Goal: Information Seeking & Learning: Check status

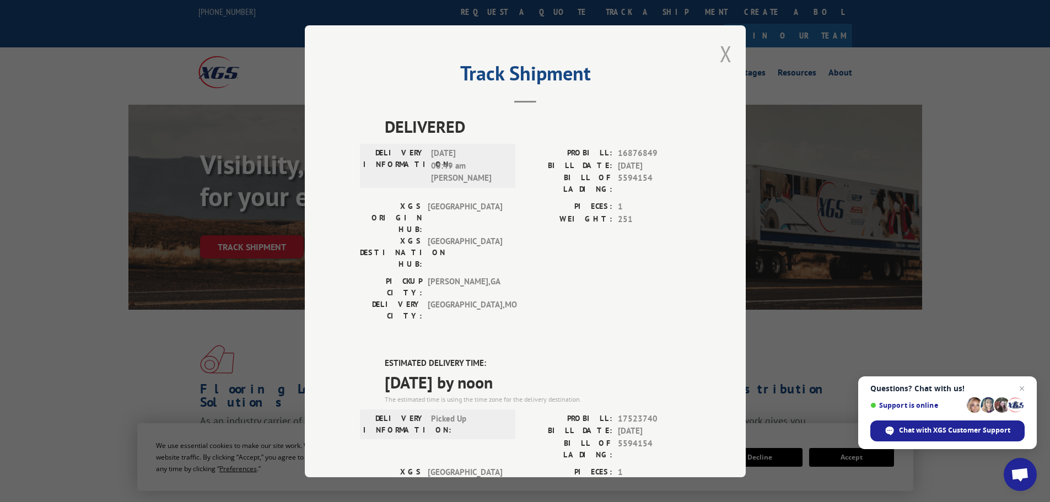
click at [722, 51] on button "Close modal" at bounding box center [726, 53] width 12 height 29
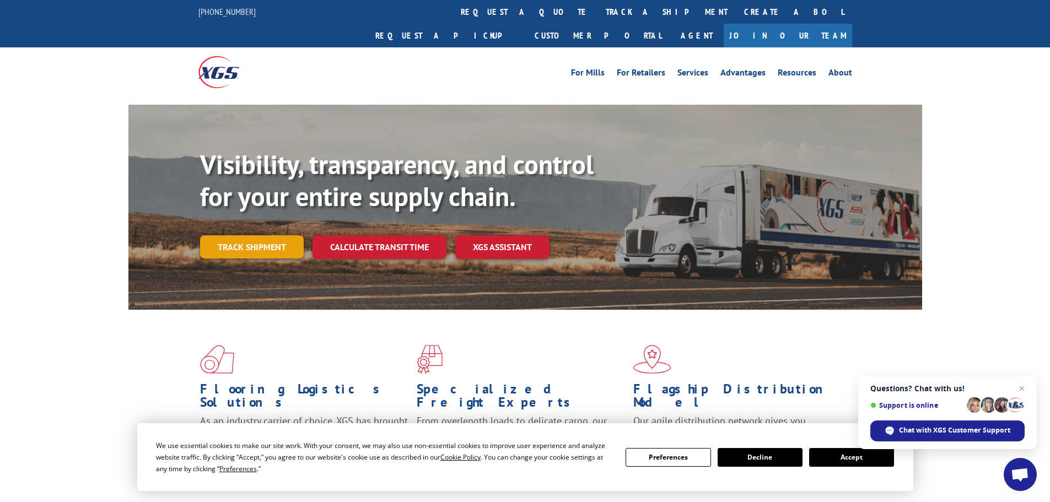
click at [254, 235] on link "Track shipment" at bounding box center [252, 246] width 104 height 23
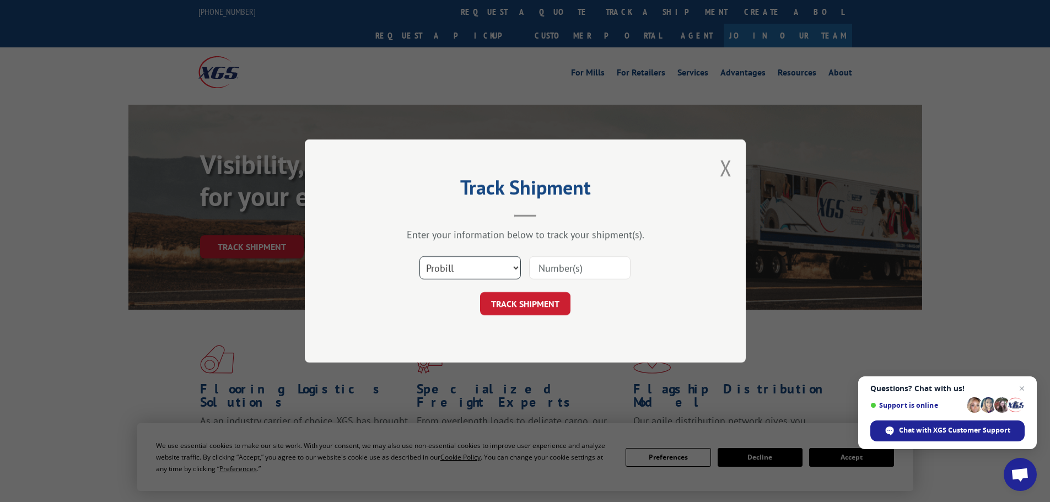
click at [471, 266] on select "Select category... Probill BOL PO" at bounding box center [470, 267] width 101 height 23
select select "bol"
click at [420, 256] on select "Select category... Probill BOL PO" at bounding box center [470, 267] width 101 height 23
click at [548, 277] on input at bounding box center [579, 267] width 101 height 23
paste input "85487"
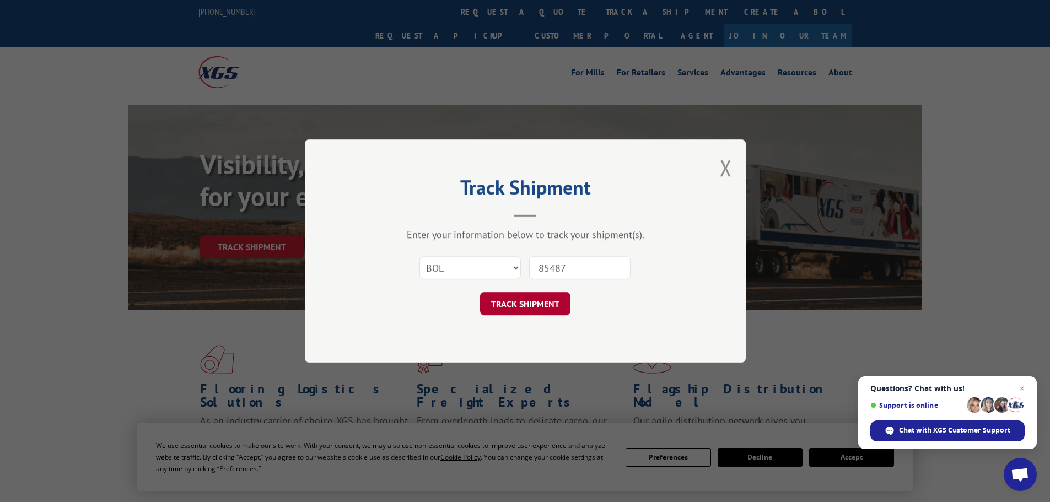
type input "85487"
click at [517, 300] on button "TRACK SHIPMENT" at bounding box center [525, 303] width 90 height 23
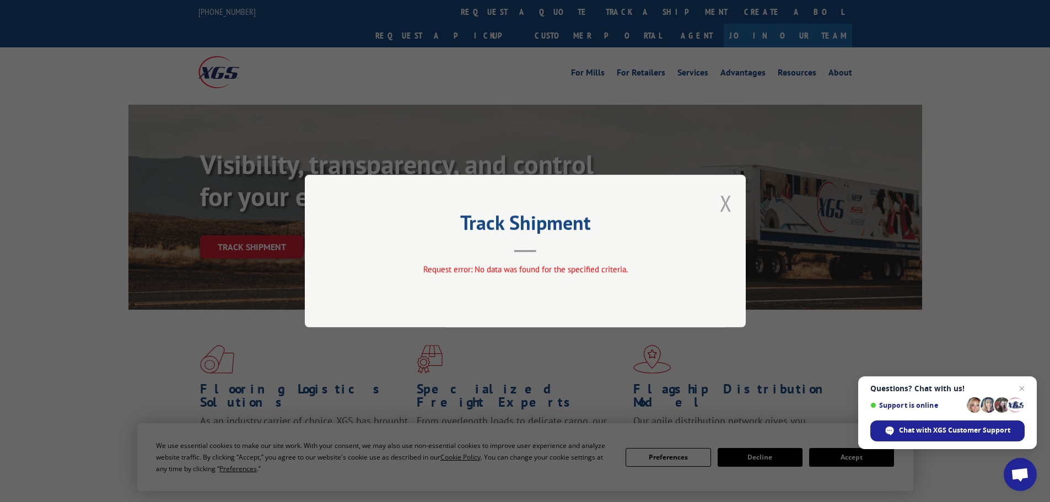
click at [728, 200] on button "Close modal" at bounding box center [726, 203] width 12 height 29
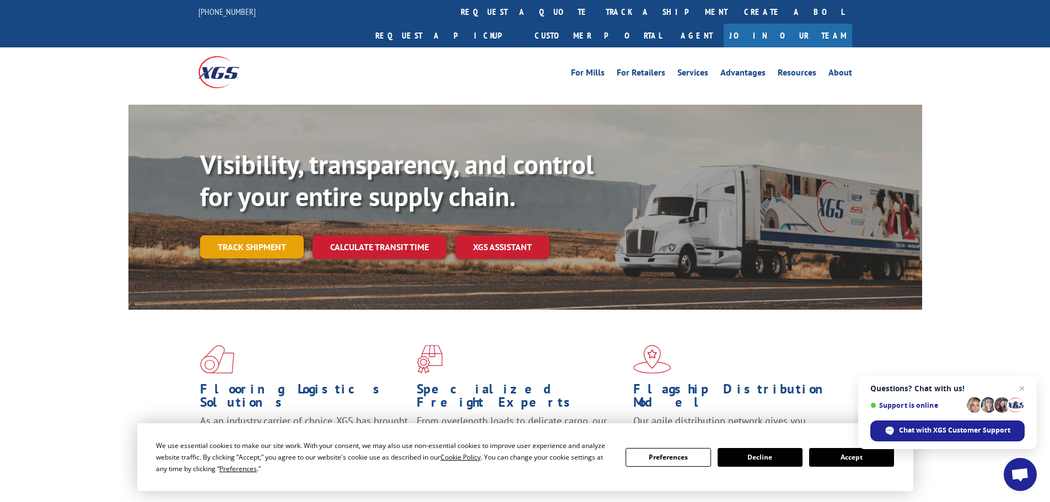
click at [255, 235] on link "Track shipment" at bounding box center [252, 246] width 104 height 23
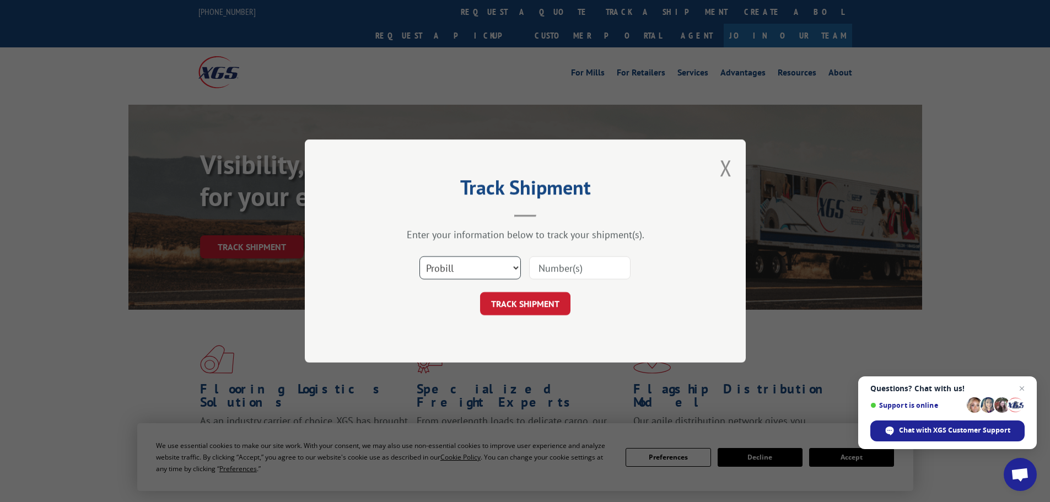
click at [469, 269] on select "Select category... Probill BOL PO" at bounding box center [470, 267] width 101 height 23
select select "po"
click at [420, 256] on select "Select category... Probill BOL PO" at bounding box center [470, 267] width 101 height 23
click at [452, 264] on select "Select category... Probill BOL PO" at bounding box center [470, 267] width 101 height 23
click at [563, 271] on input at bounding box center [579, 267] width 101 height 23
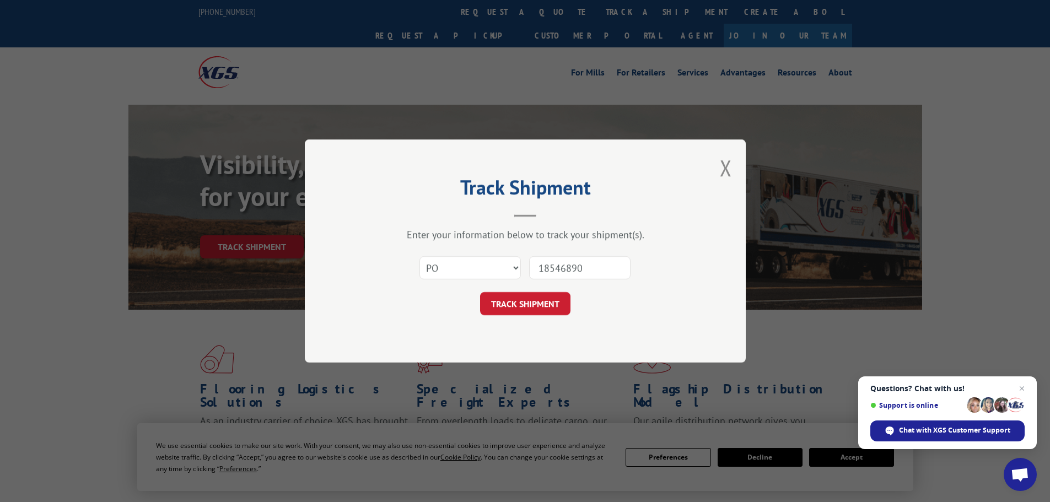
type input "18546890"
click at [480, 292] on button "TRACK SHIPMENT" at bounding box center [525, 303] width 90 height 23
